Goal: Task Accomplishment & Management: Manage account settings

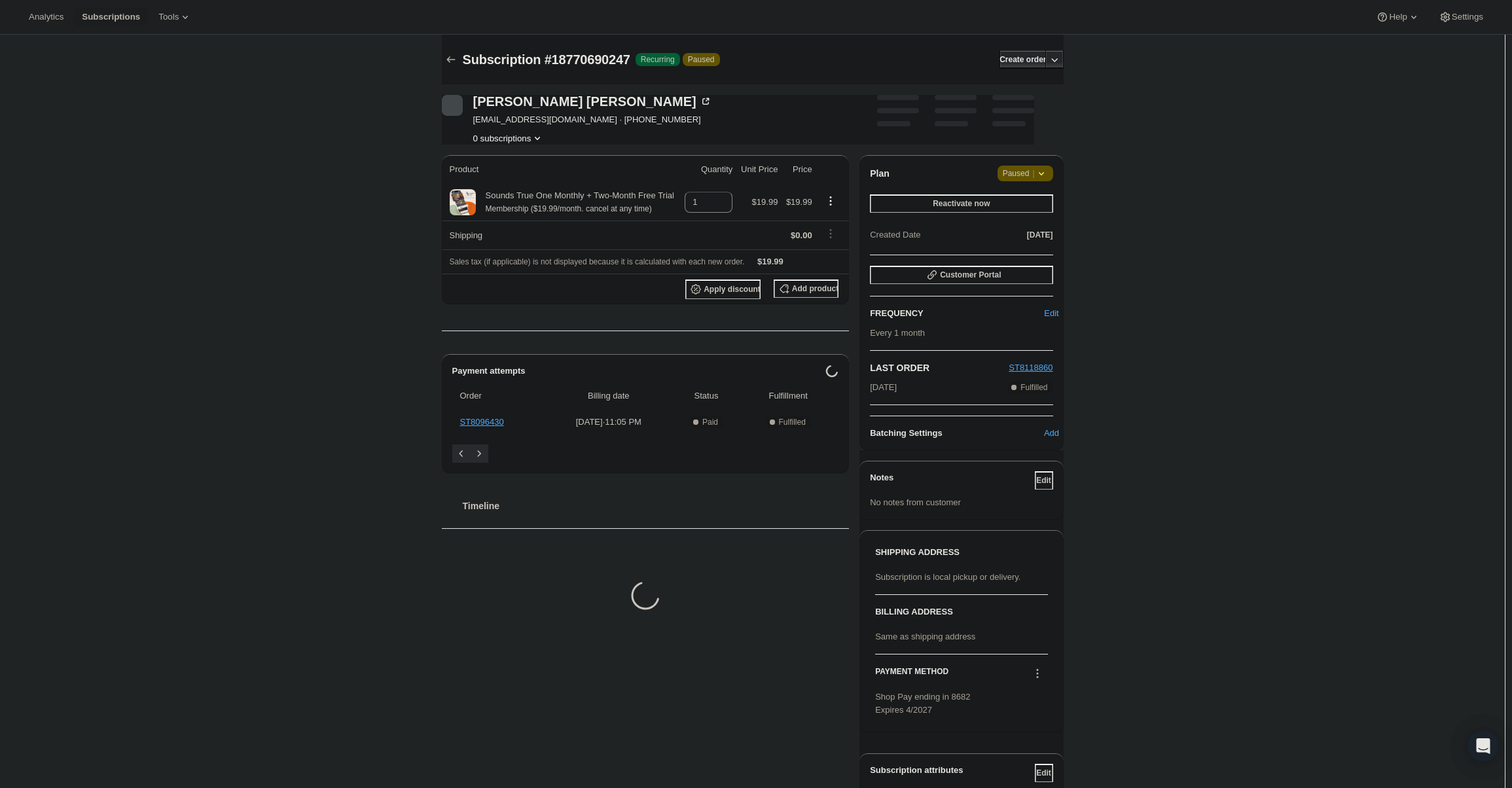
click at [1018, 178] on span "Paused |" at bounding box center [1025, 173] width 45 height 13
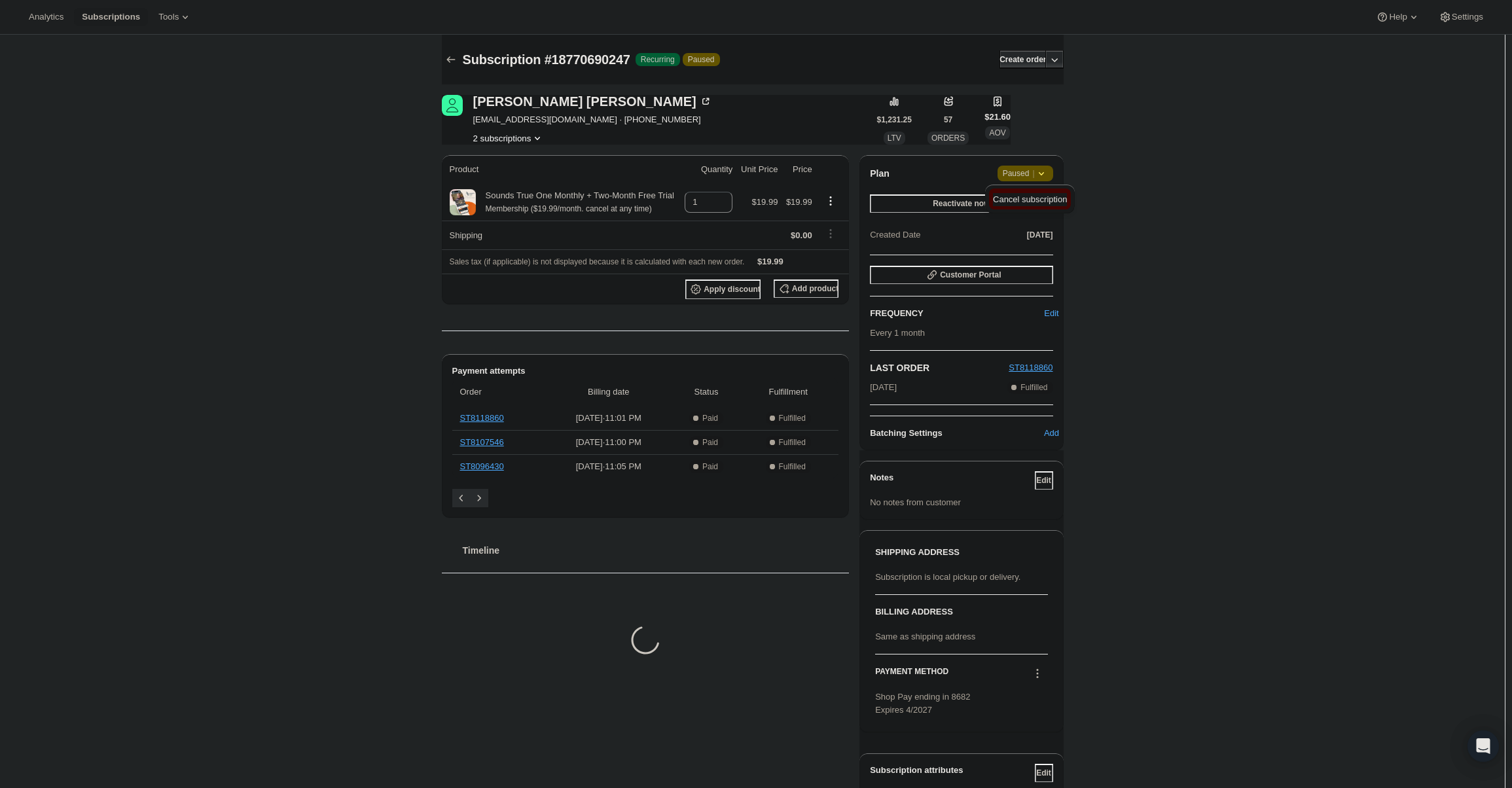
click at [1017, 204] on span "Cancel subscription" at bounding box center [1029, 199] width 74 height 10
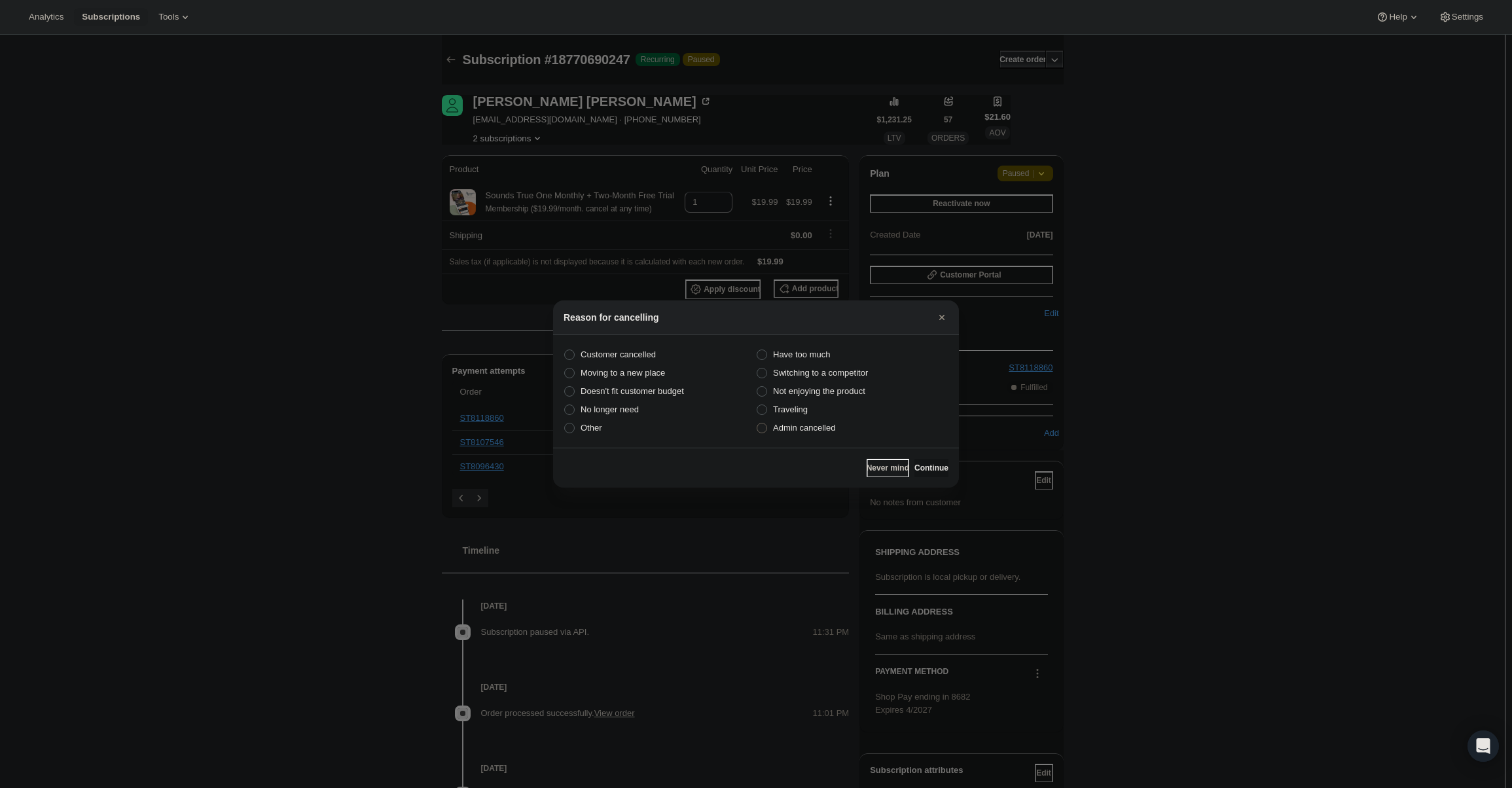
click at [858, 425] on label "Admin cancelled" at bounding box center [852, 427] width 192 height 18
click at [757, 423] on input "Admin cancelled" at bounding box center [757, 423] width 1 height 1
radio input "true"
click at [925, 459] on button "Continue" at bounding box center [931, 467] width 34 height 18
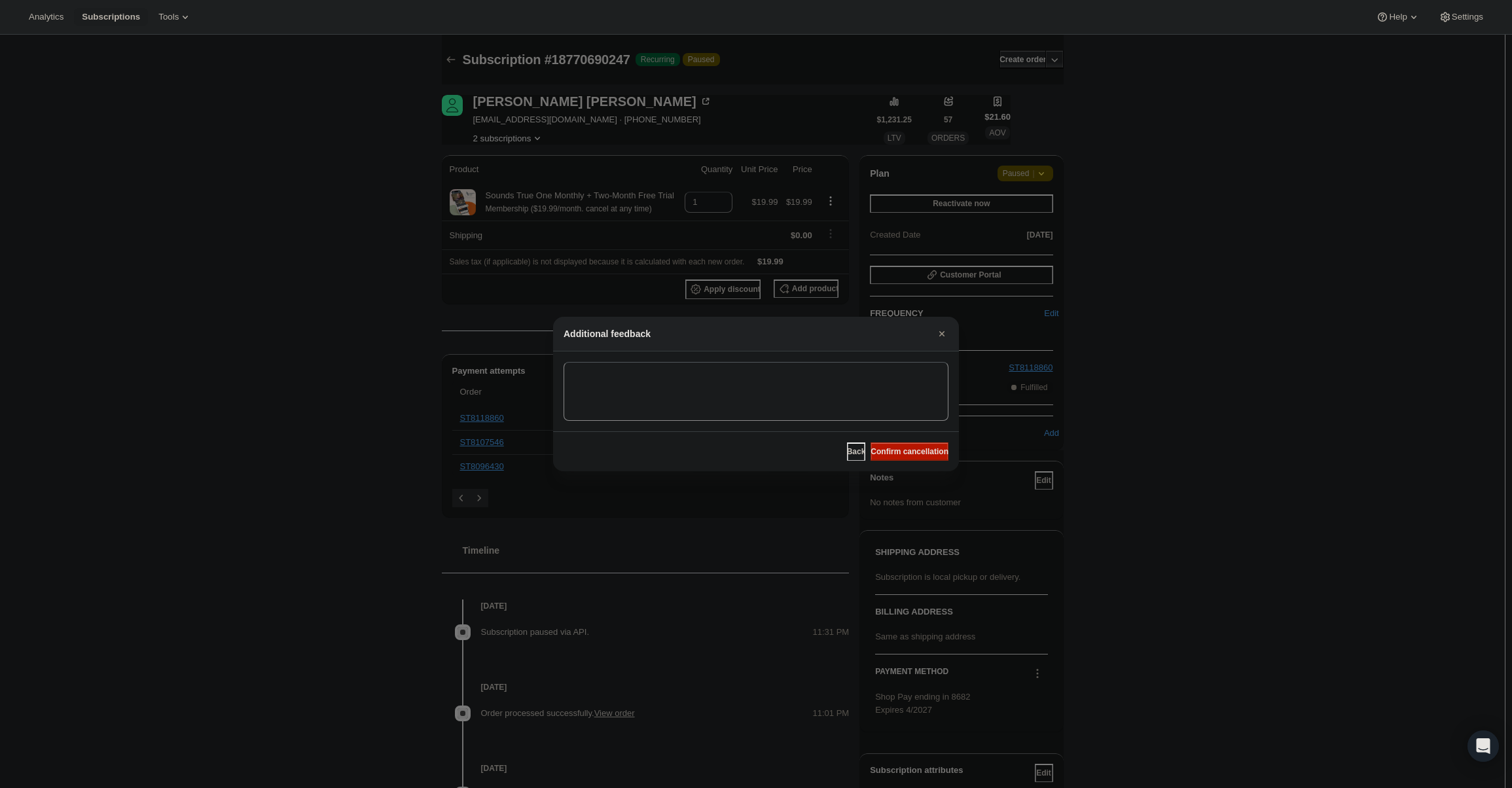
drag, startPoint x: 922, startPoint y: 453, endPoint x: 986, endPoint y: 559, distance: 123.8
click at [920, 449] on span "Confirm cancellation" at bounding box center [909, 452] width 78 height 10
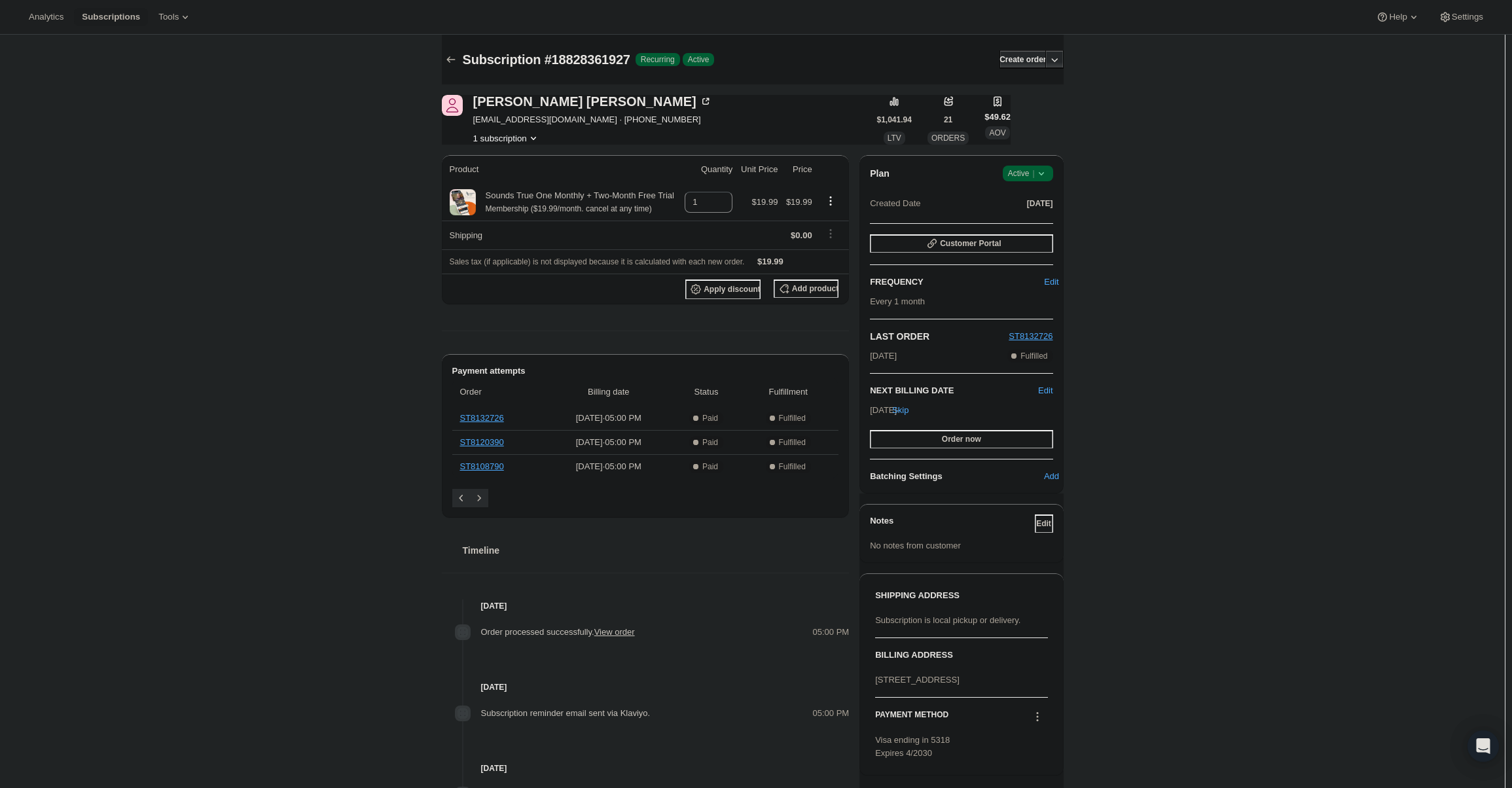
click at [1040, 175] on icon at bounding box center [1040, 173] width 13 height 13
click at [1040, 222] on span "Cancel subscription" at bounding box center [1031, 221] width 74 height 10
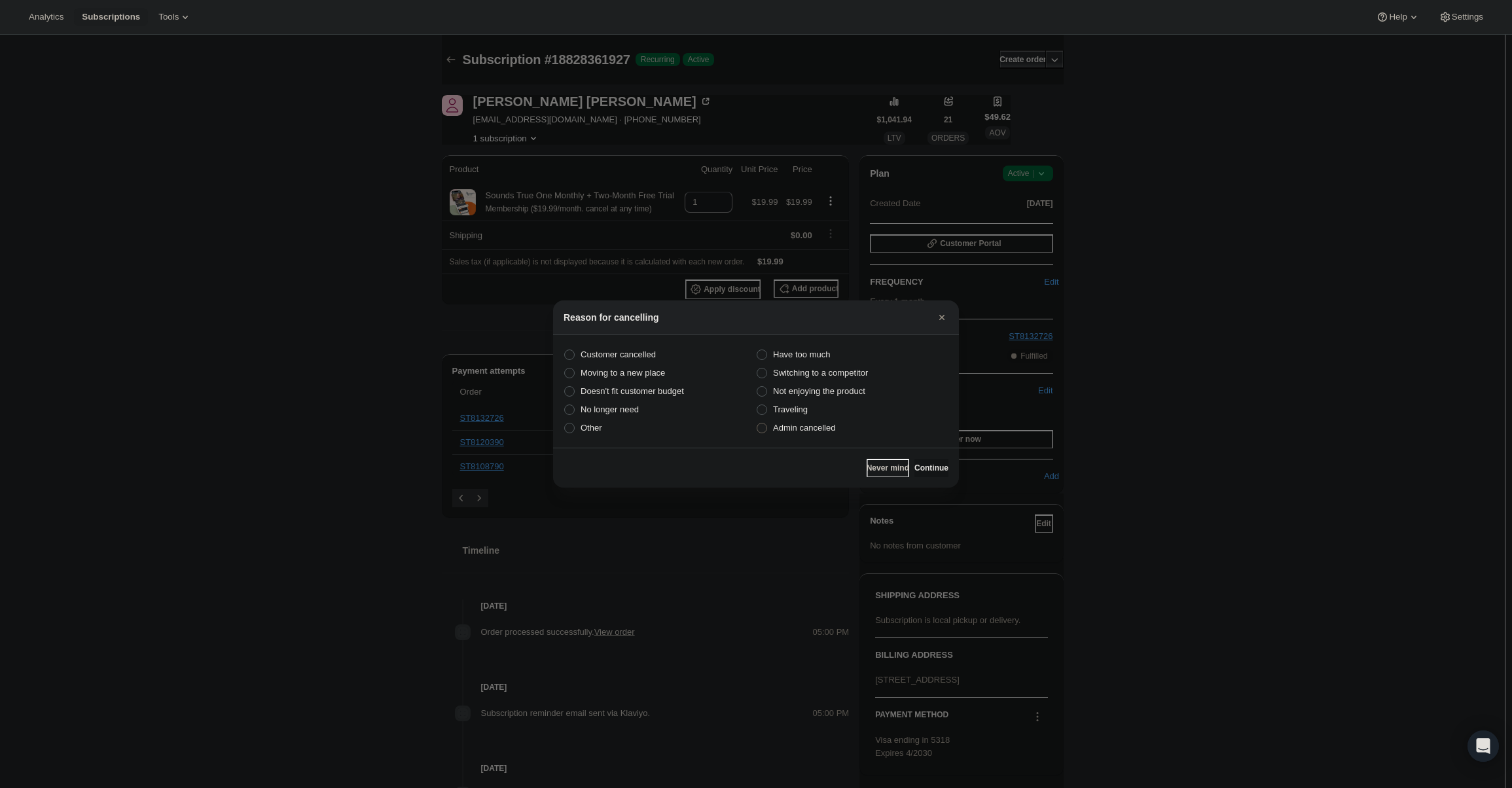
click at [794, 426] on span "Admin cancelled" at bounding box center [805, 427] width 62 height 10
click at [757, 423] on input "Admin cancelled" at bounding box center [757, 423] width 1 height 1
radio input "true"
drag, startPoint x: 923, startPoint y: 468, endPoint x: 914, endPoint y: 455, distance: 15.8
click at [923, 468] on span "Continue" at bounding box center [931, 468] width 34 height 10
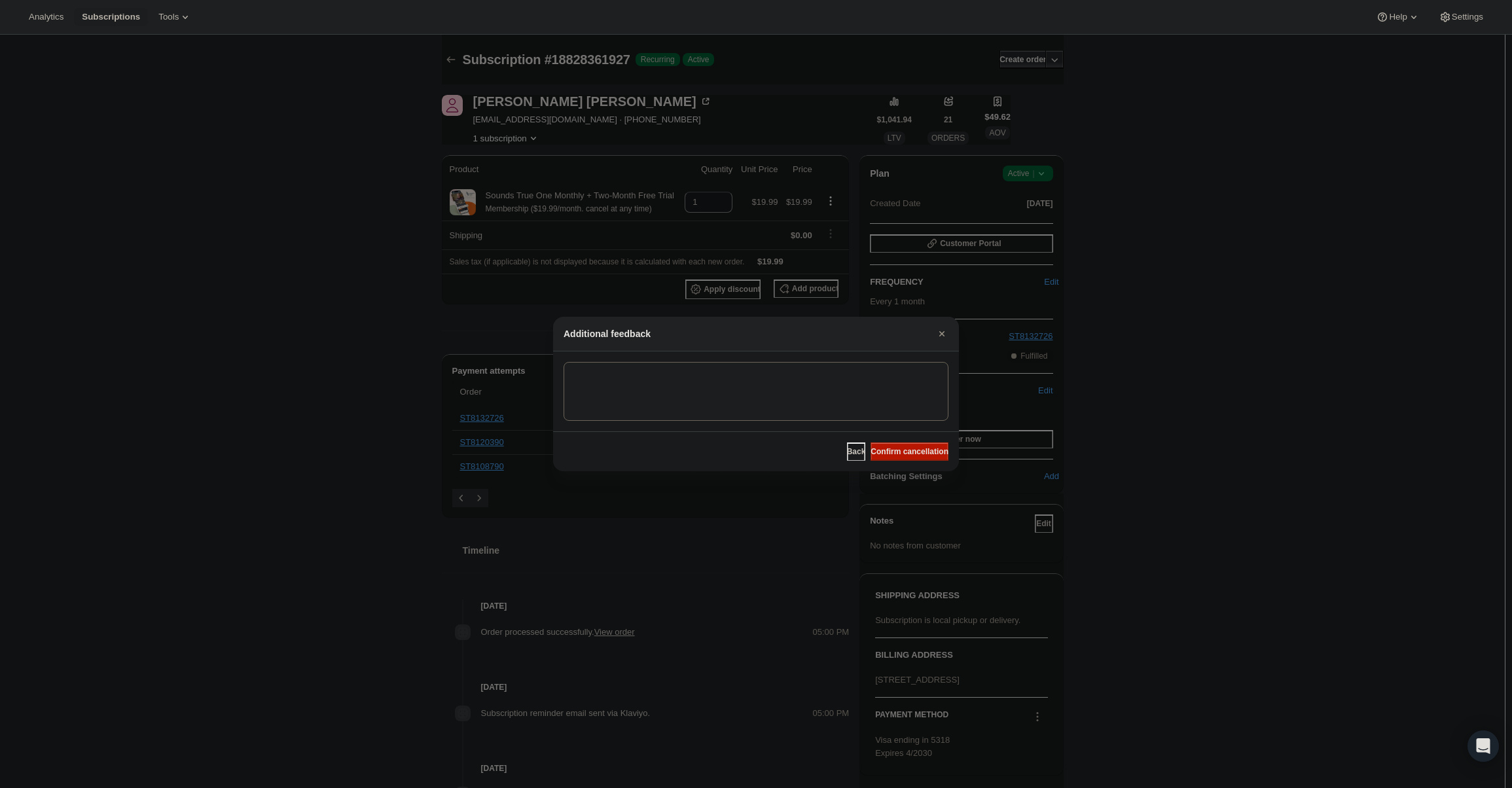
drag, startPoint x: 912, startPoint y: 453, endPoint x: 890, endPoint y: 438, distance: 26.6
click at [912, 453] on span "Confirm cancellation" at bounding box center [909, 452] width 78 height 10
